Goal: Transaction & Acquisition: Purchase product/service

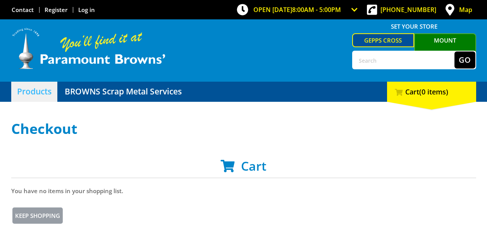
click at [29, 97] on link "Products" at bounding box center [34, 92] width 46 height 20
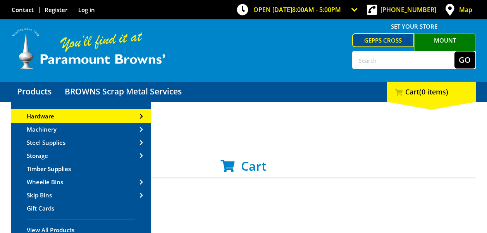
click at [33, 115] on span "Hardware" at bounding box center [41, 116] width 28 height 8
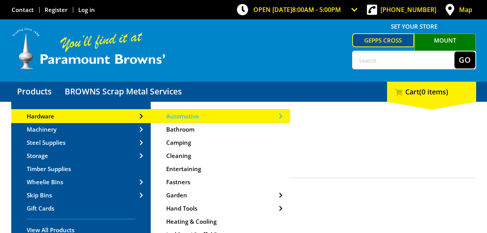
click at [197, 118] on span "Automotive" at bounding box center [182, 116] width 33 height 8
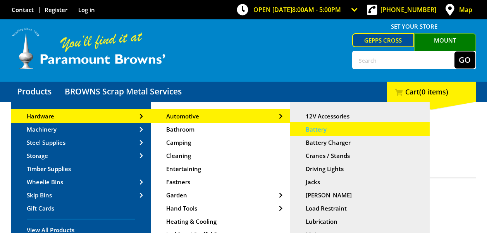
click at [336, 134] on link "Battery" at bounding box center [360, 129] width 140 height 12
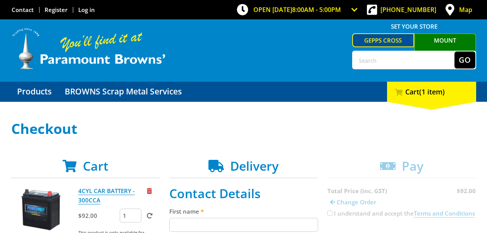
click at [207, 224] on input "First name" at bounding box center [243, 225] width 149 height 14
type input "[PERSON_NAME]"
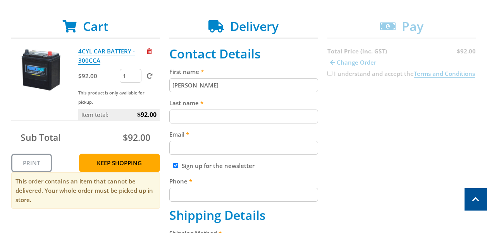
scroll to position [811, 0]
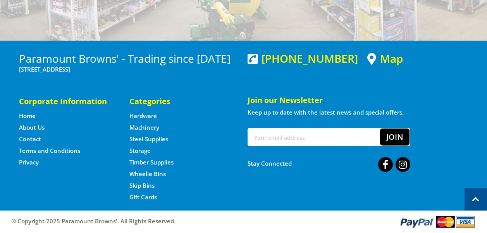
click at [487, 61] on div "Paramount Browns' - Trading since [DATE] [STREET_ADDRESS] [PHONE_NUMBER] Map Co…" at bounding box center [243, 126] width 487 height 170
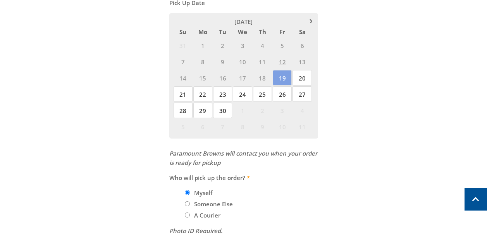
scroll to position [199, 0]
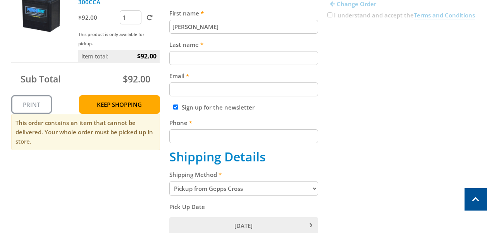
click at [213, 57] on input "Last name" at bounding box center [243, 58] width 149 height 14
type input "A"
type input "Test"
click at [210, 90] on input "Email" at bounding box center [243, 90] width 149 height 14
type input "[EMAIL_ADDRESS][DOMAIN_NAME]"
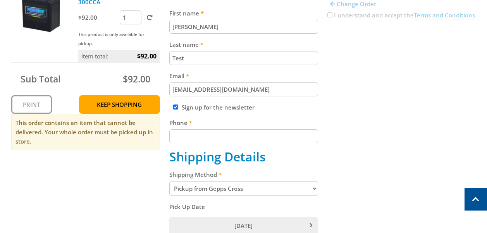
click at [196, 133] on input "Phone" at bounding box center [243, 136] width 149 height 14
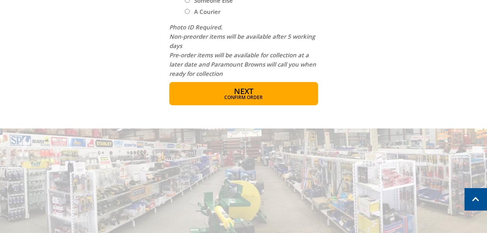
scroll to position [543, 0]
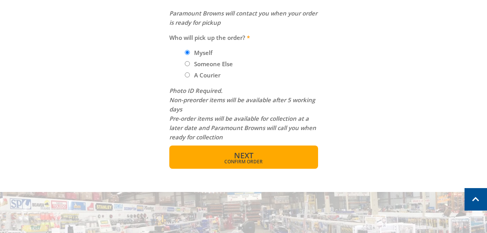
type input "0412345678"
click at [251, 163] on span "Confirm order" at bounding box center [244, 162] width 116 height 5
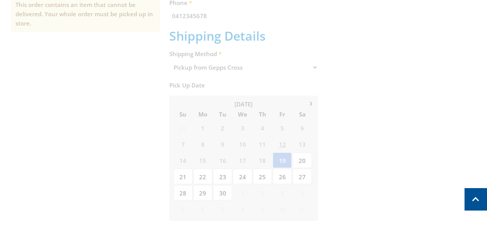
scroll to position [159, 0]
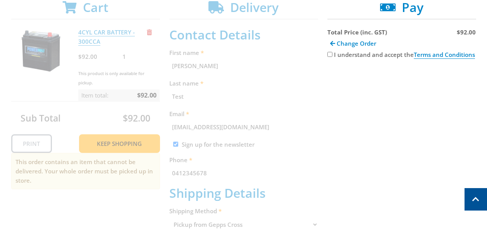
click at [328, 54] on input "I understand and accept the Terms and Conditions" at bounding box center [330, 54] width 5 height 5
checkbox input "true"
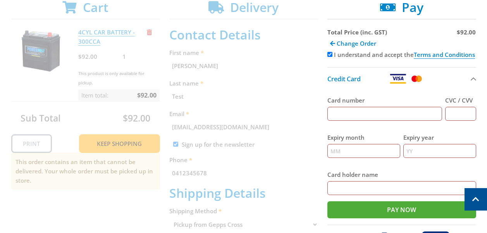
click at [391, 113] on input "Card number" at bounding box center [385, 114] width 115 height 14
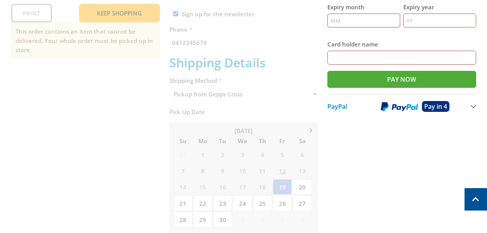
scroll to position [171, 0]
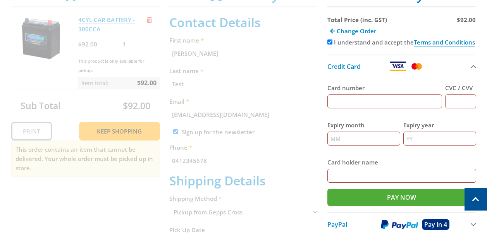
click at [394, 105] on input "Card number" at bounding box center [385, 102] width 115 height 14
click at [436, 100] on input "Card number" at bounding box center [385, 102] width 115 height 14
click at [407, 97] on input "Card number" at bounding box center [385, 102] width 115 height 14
type input "123456789123"
click at [456, 97] on input "CVC / CVV" at bounding box center [460, 102] width 31 height 14
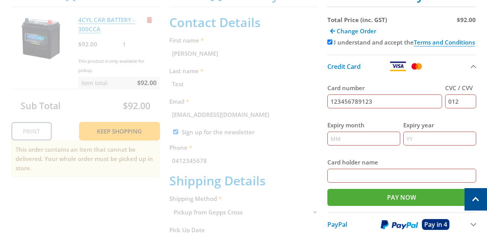
type input "012"
click at [360, 137] on input "Expiry month" at bounding box center [364, 139] width 73 height 14
click at [360, 137] on input "08" at bounding box center [364, 139] width 73 height 14
type input "081"
